Goal: Information Seeking & Learning: Find specific fact

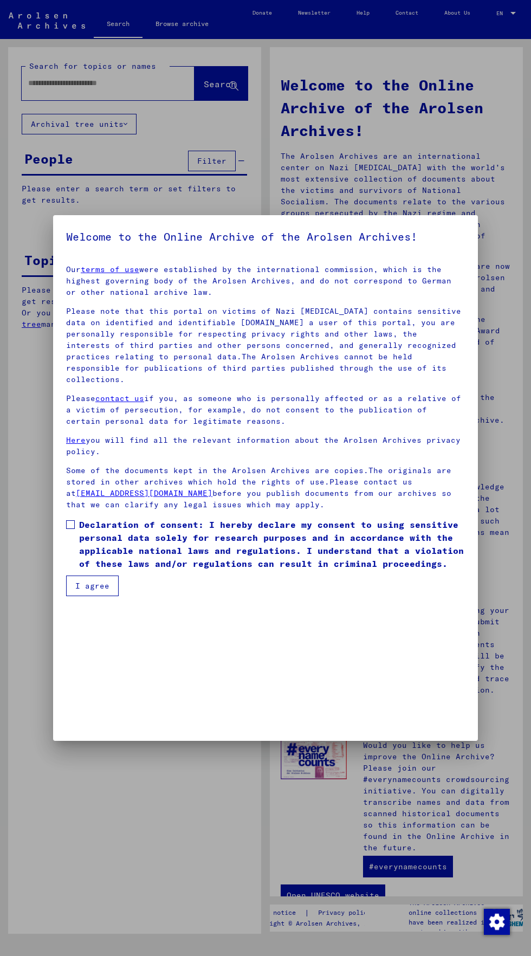
click at [90, 596] on button "I agree" at bounding box center [92, 585] width 53 height 21
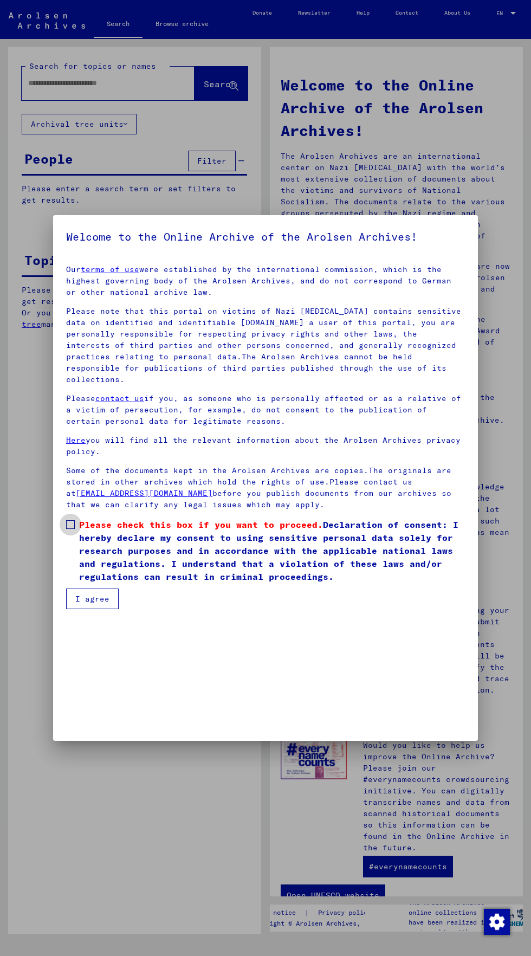
click at [89, 519] on span "Please check this box if you want to proceed." at bounding box center [201, 524] width 244 height 11
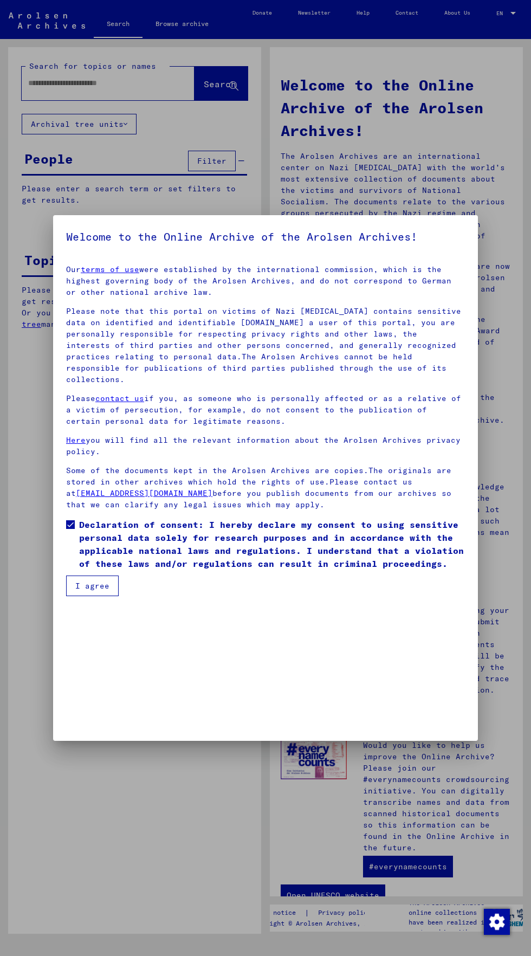
click at [66, 596] on mat-dialog-content "Our terms of use were established by the international commission, which is the…" at bounding box center [265, 426] width 425 height 340
click at [90, 596] on button "I agree" at bounding box center [92, 585] width 53 height 21
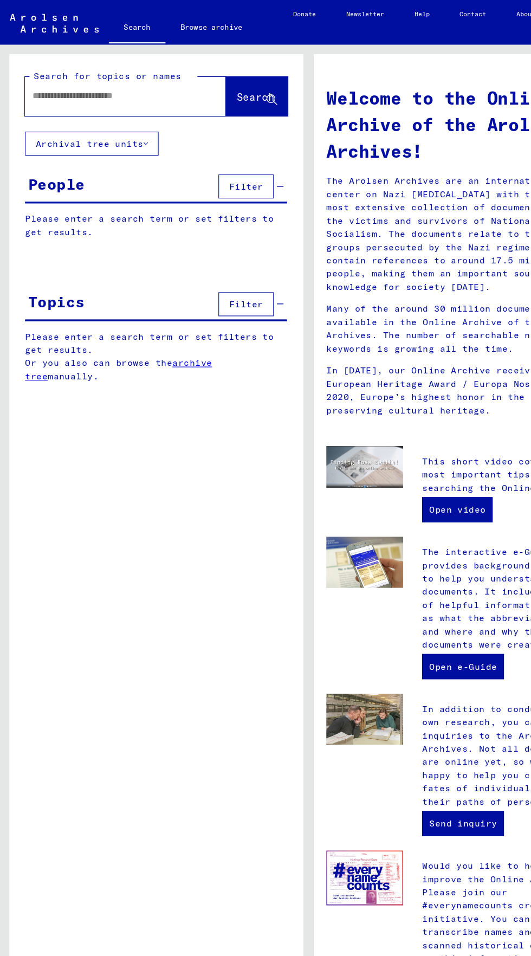
click at [53, 115] on button "Archival tree units" at bounding box center [79, 124] width 115 height 21
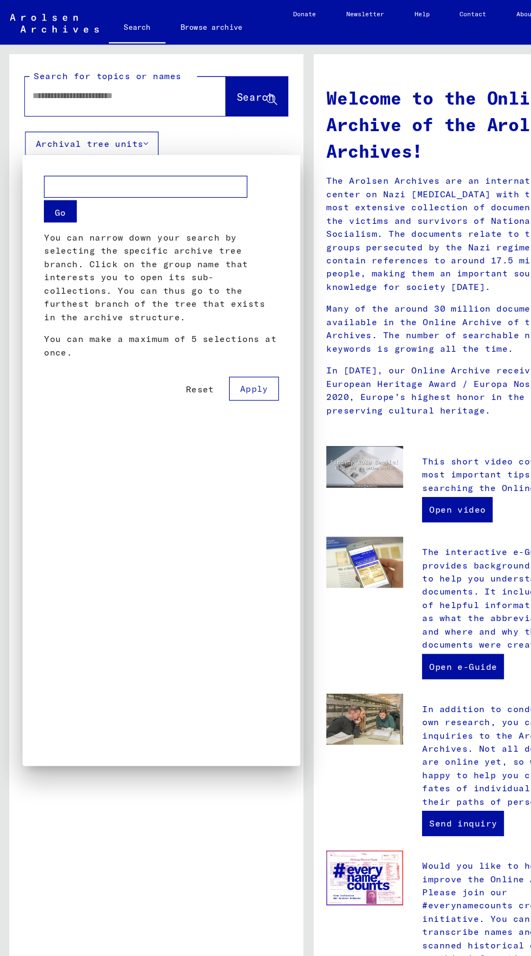
click at [41, 79] on div at bounding box center [265, 478] width 531 height 956
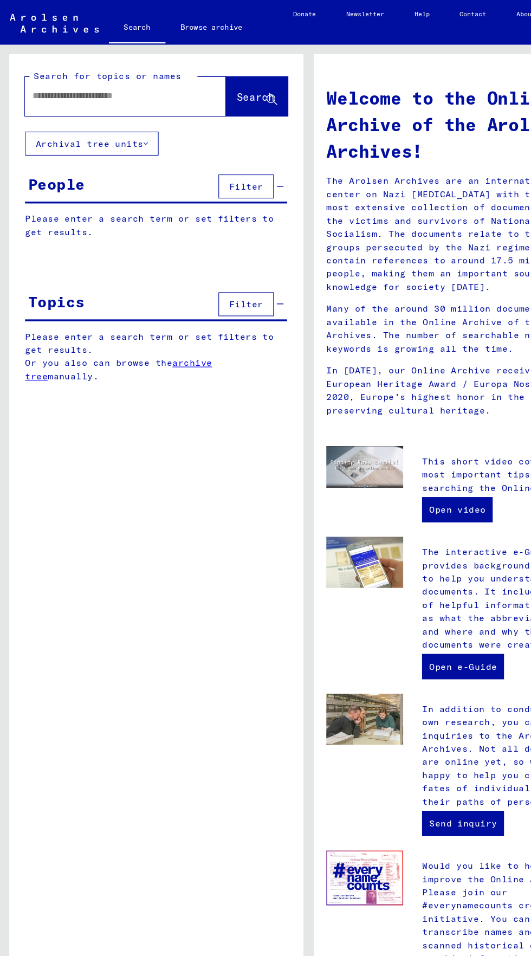
click at [44, 79] on input "text" at bounding box center [95, 82] width 134 height 11
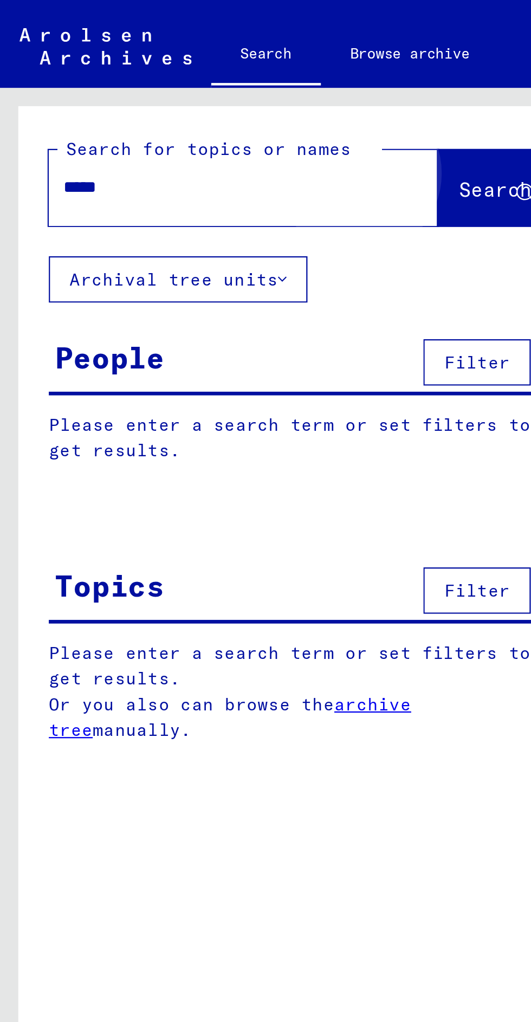
type input "*****"
click at [204, 90] on span "Search" at bounding box center [221, 84] width 35 height 11
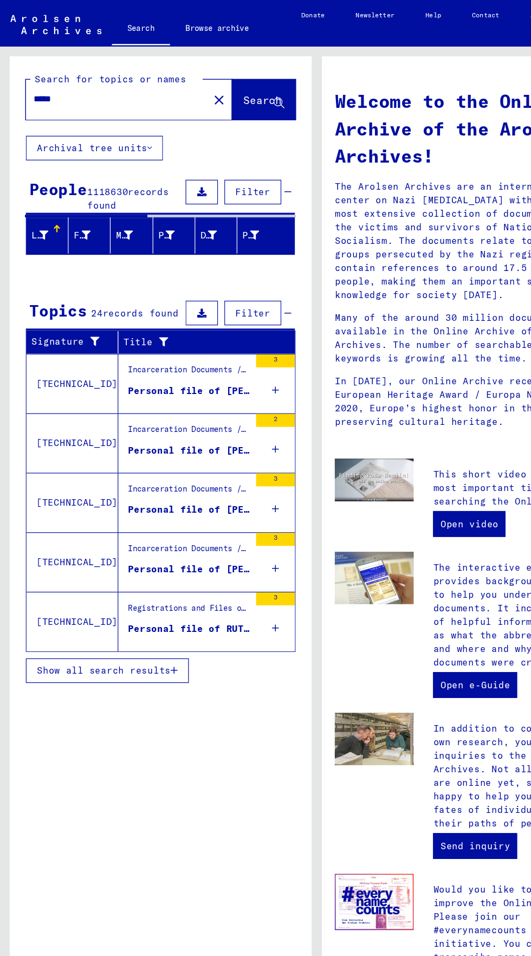
click at [216, 159] on span "Filter" at bounding box center [211, 161] width 29 height 10
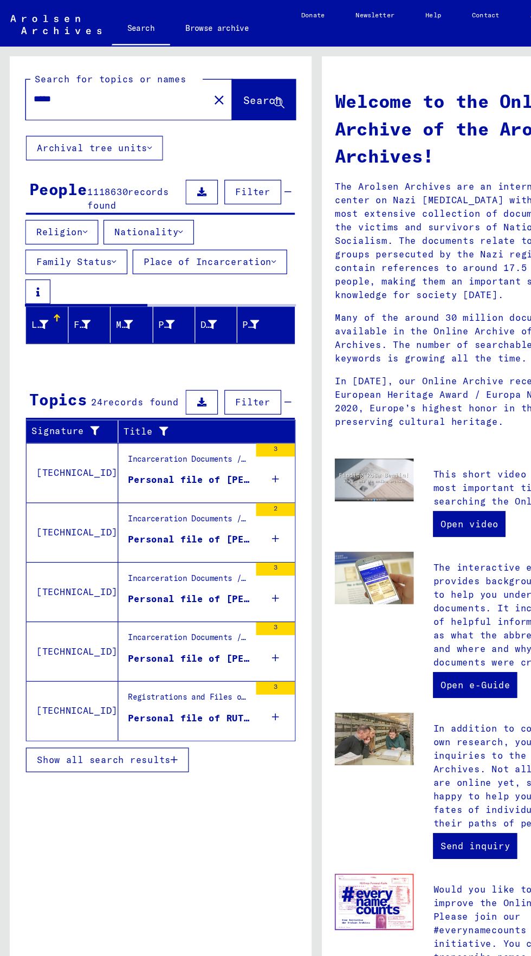
click at [125, 192] on button "Nationality" at bounding box center [125, 194] width 76 height 21
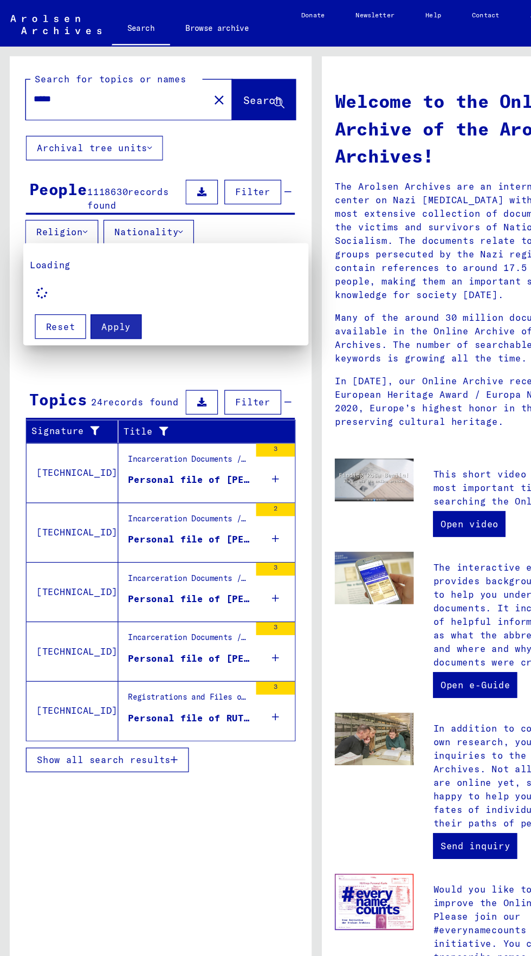
click at [49, 228] on div "Loading" at bounding box center [139, 236] width 228 height 39
click at [51, 264] on button "Reset" at bounding box center [50, 273] width 43 height 21
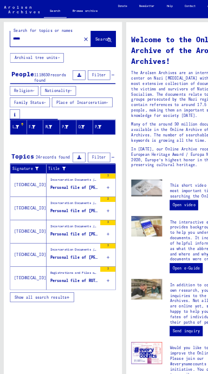
scroll to position [21, 0]
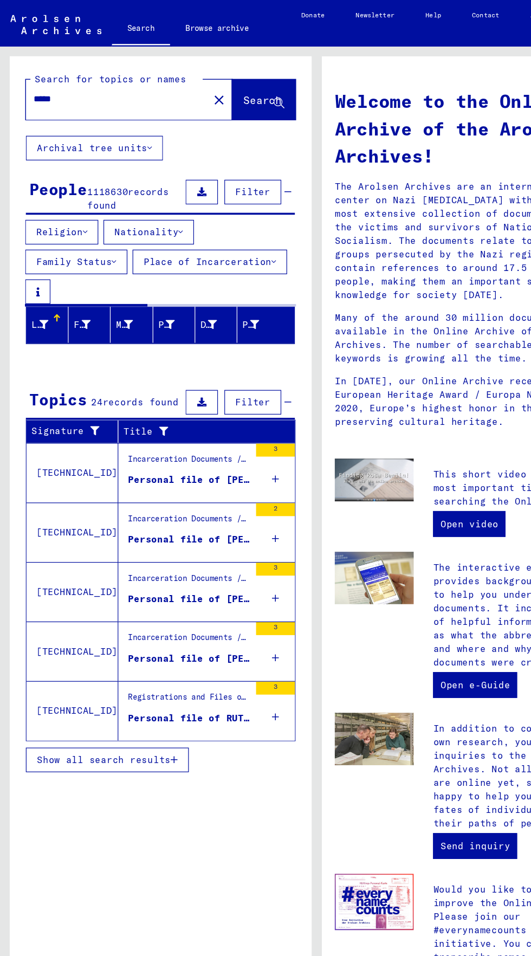
click at [122, 184] on button "Nationality" at bounding box center [125, 194] width 76 height 21
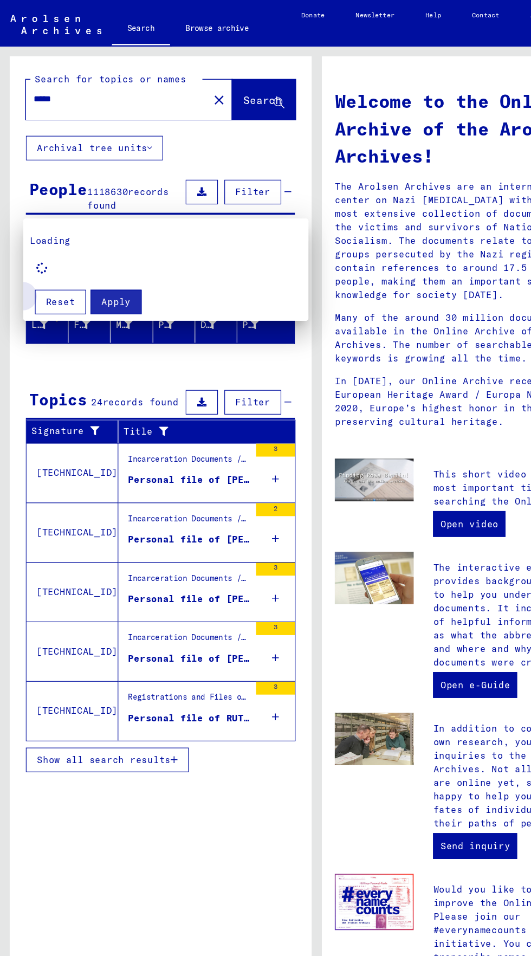
click at [51, 253] on span "Reset" at bounding box center [50, 253] width 24 height 10
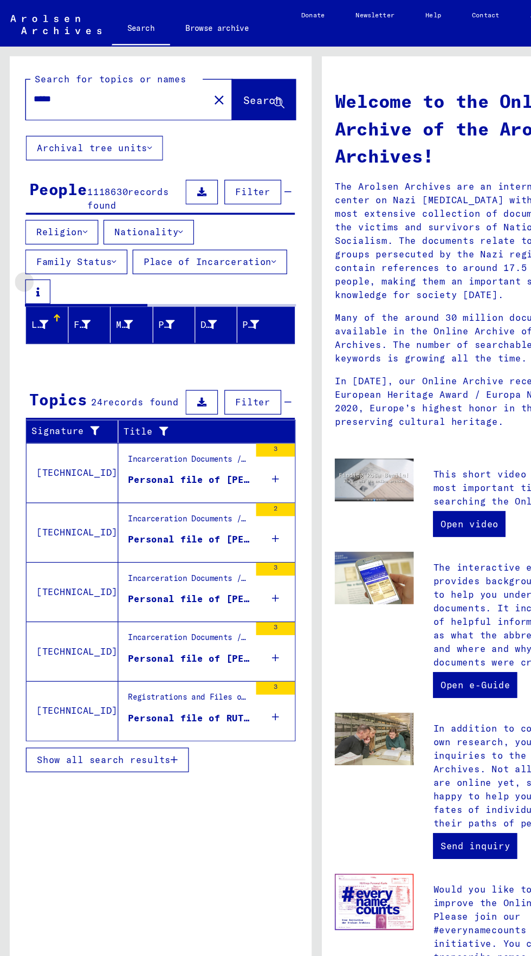
click at [31, 241] on icon at bounding box center [31, 245] width 3 height 8
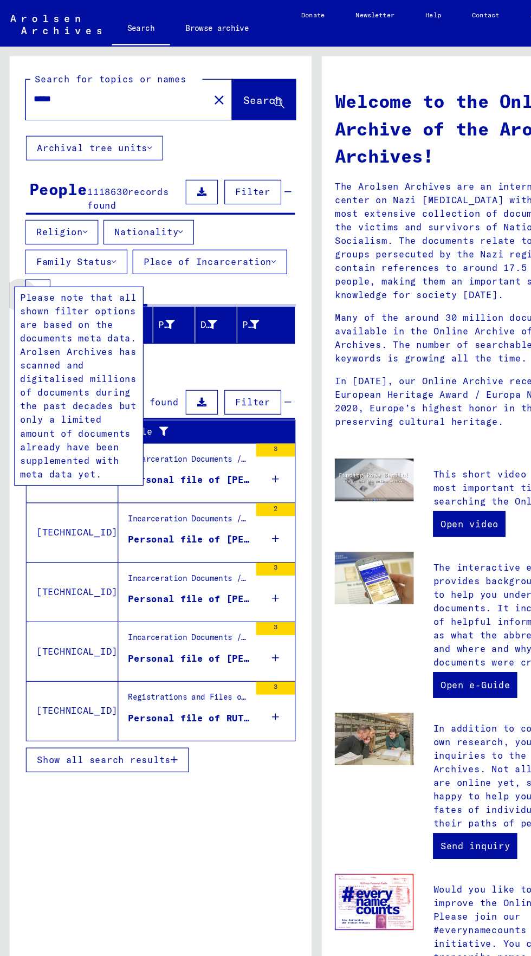
click at [31, 241] on icon at bounding box center [31, 245] width 3 height 8
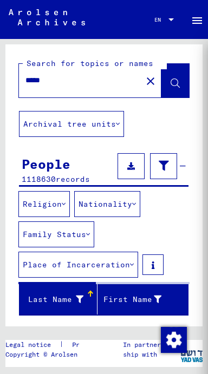
scroll to position [0, 0]
